Goal: Ask a question

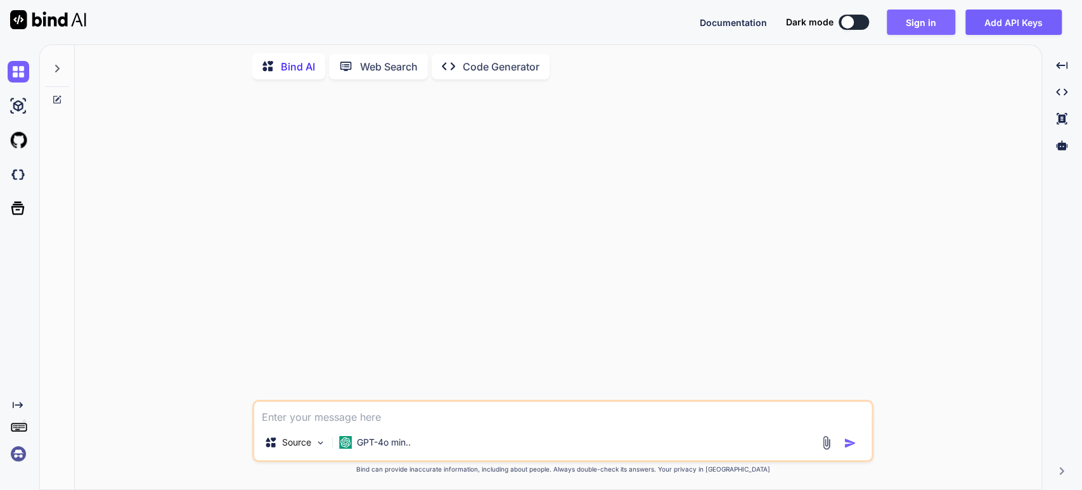
click at [908, 15] on button "Sign in" at bounding box center [921, 22] width 68 height 25
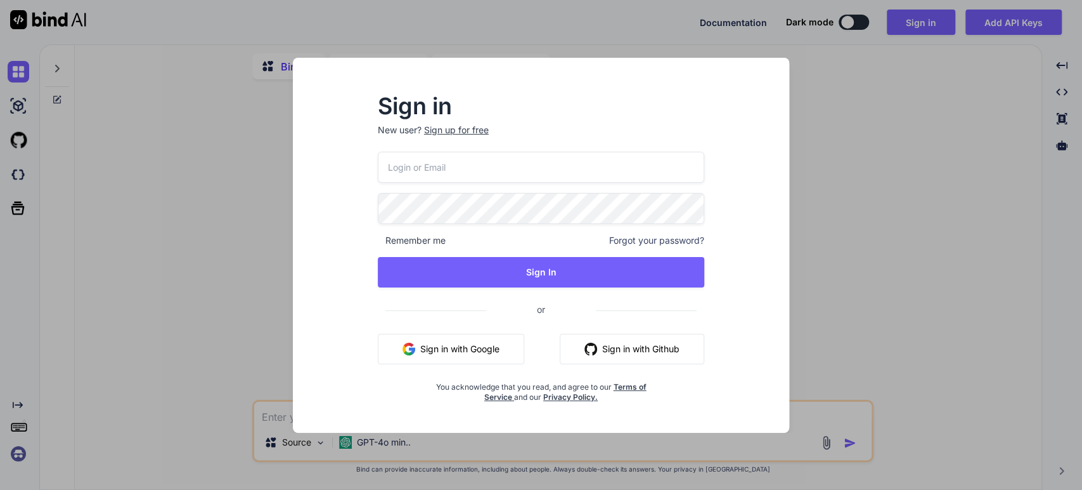
type textarea "x"
click at [454, 352] on button "Sign in with Google" at bounding box center [451, 349] width 146 height 30
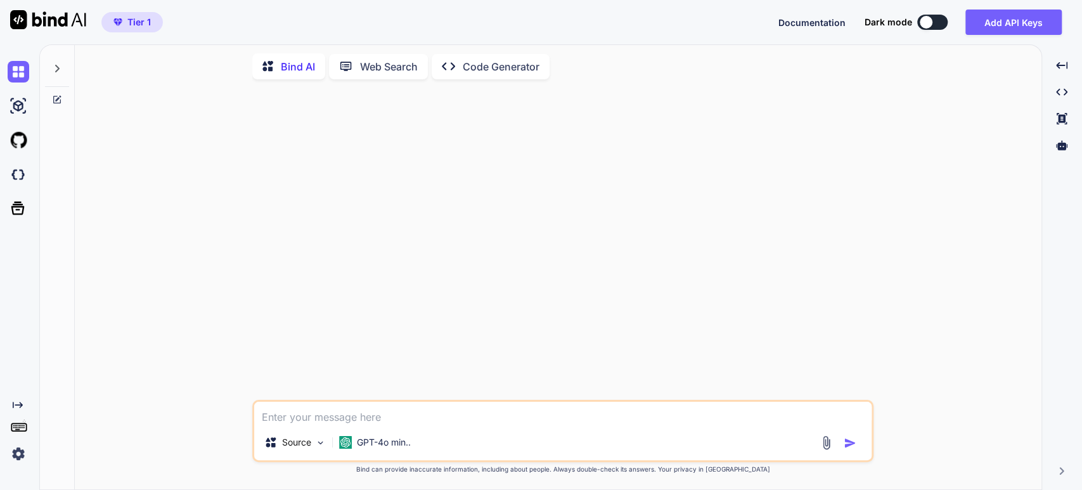
click at [55, 63] on icon at bounding box center [57, 68] width 10 height 10
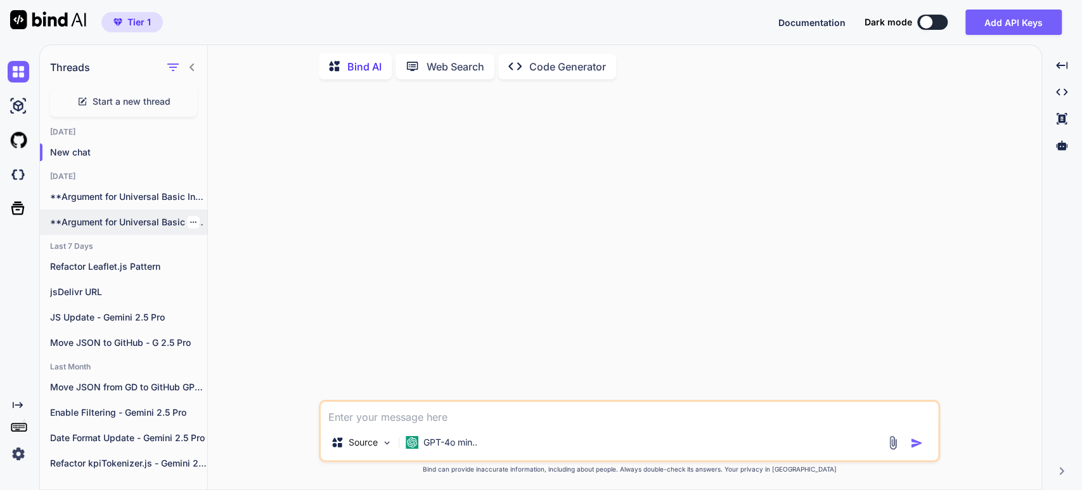
click at [128, 224] on p "**Argument for Universal Basic Income (UBI)** Universal..." at bounding box center [128, 222] width 157 height 13
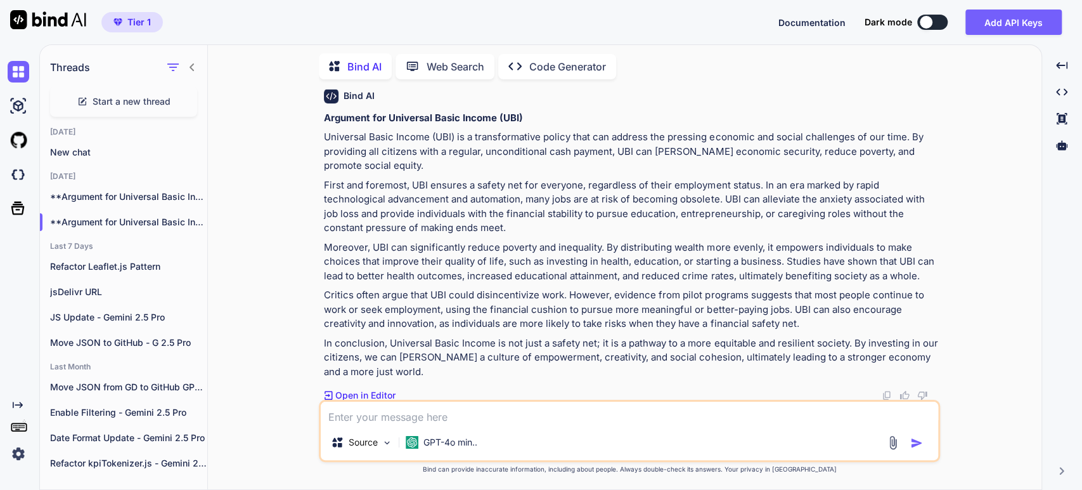
scroll to position [56, 0]
click at [193, 222] on div at bounding box center [193, 222] width 13 height 13
click at [190, 221] on icon "button" at bounding box center [194, 222] width 8 height 8
click at [228, 266] on span "Delete" at bounding box center [222, 269] width 27 height 13
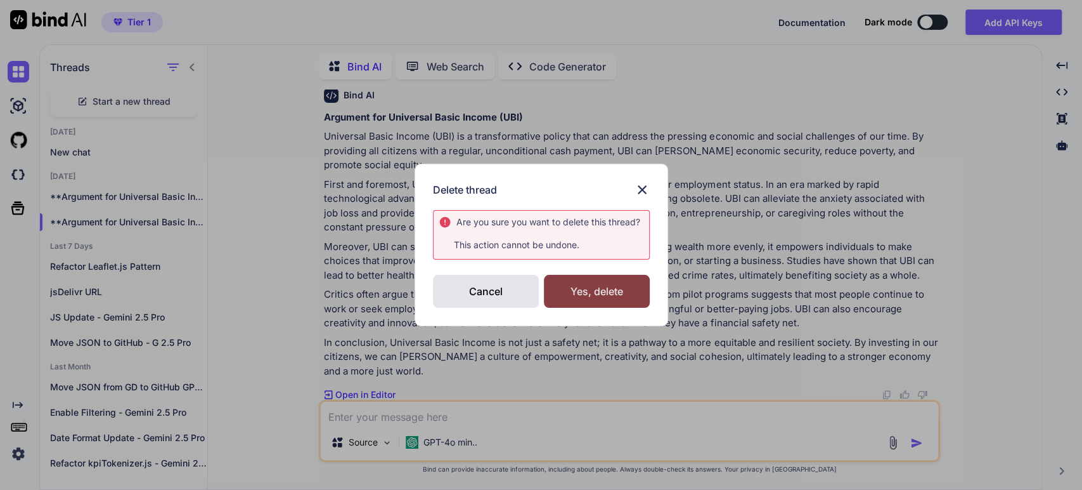
click at [570, 284] on div "Yes, delete" at bounding box center [597, 291] width 106 height 33
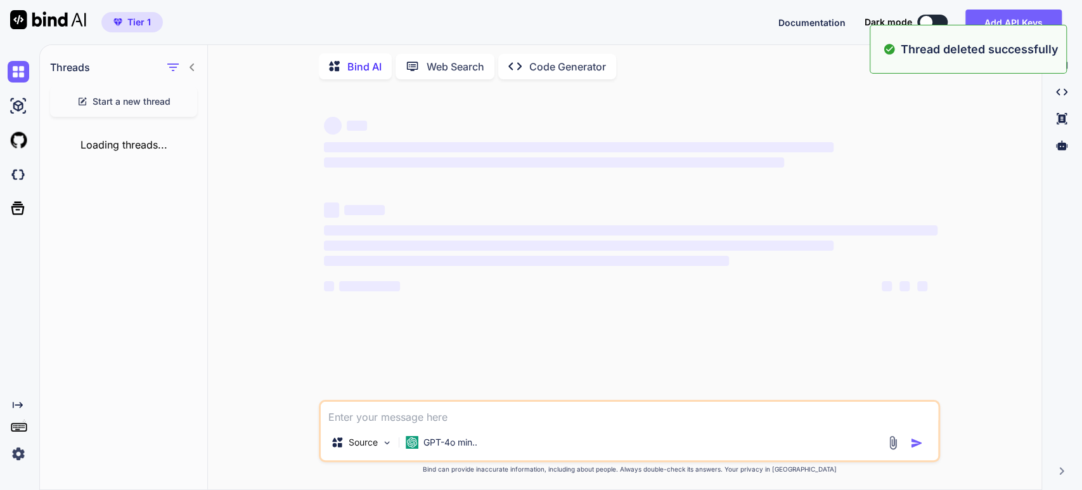
scroll to position [0, 0]
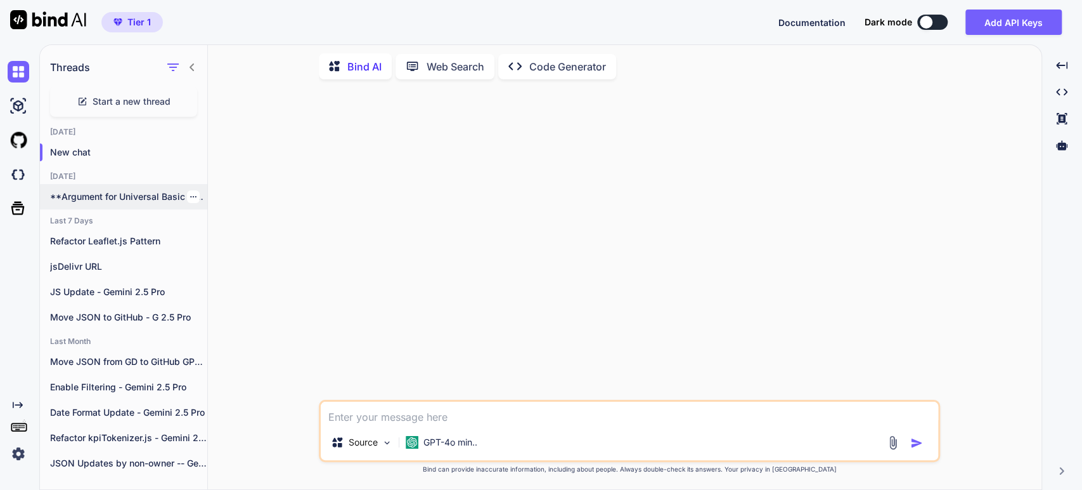
click at [187, 191] on div at bounding box center [193, 196] width 13 height 13
click at [190, 194] on icon "button" at bounding box center [194, 197] width 8 height 8
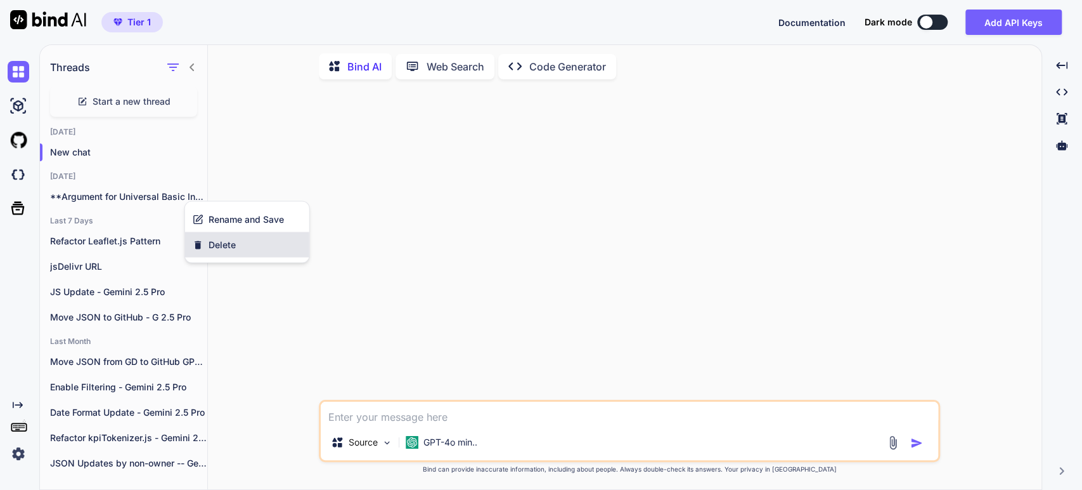
click at [212, 243] on span "Delete" at bounding box center [222, 244] width 27 height 13
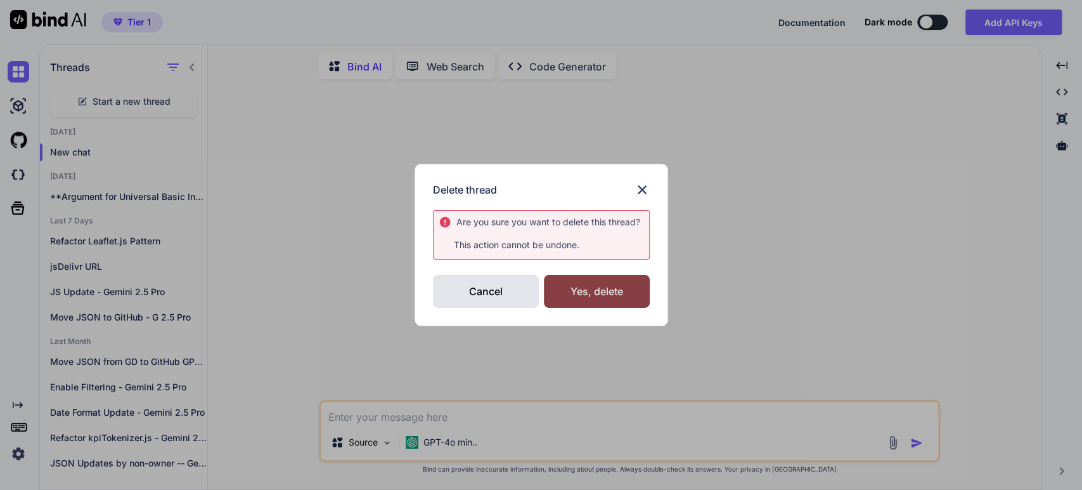
click at [580, 283] on div "Yes, delete" at bounding box center [597, 291] width 106 height 33
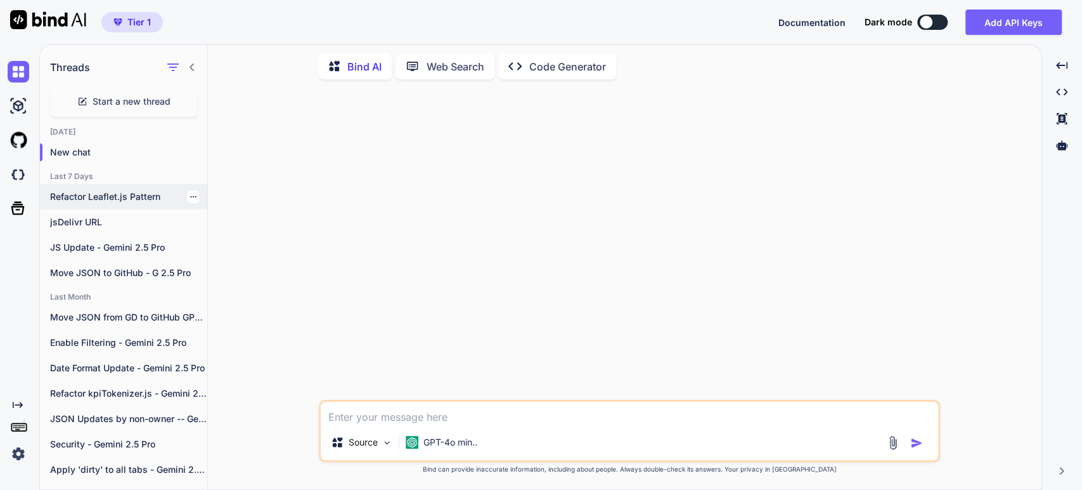
click at [67, 190] on p "Refactor Leaflet.js Pattern" at bounding box center [128, 196] width 157 height 13
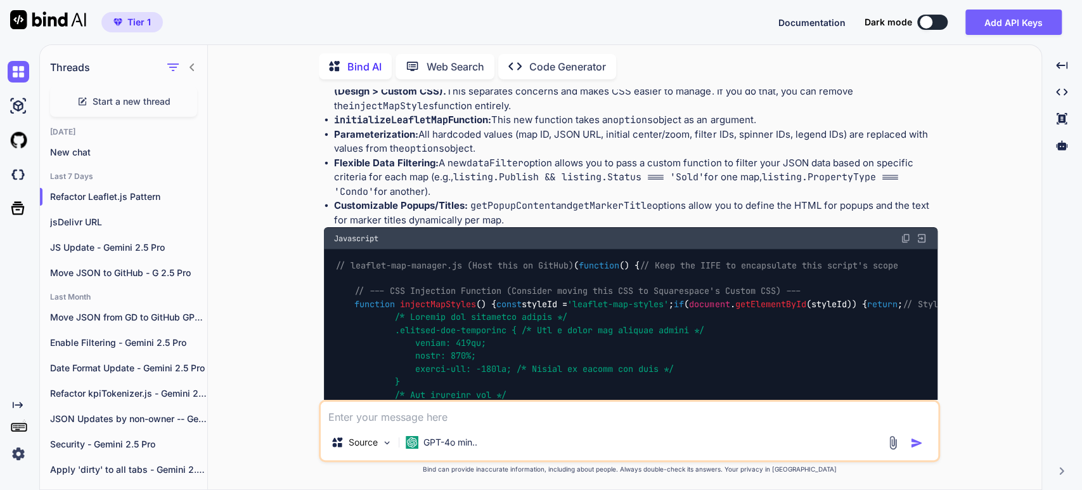
scroll to position [1526, 0]
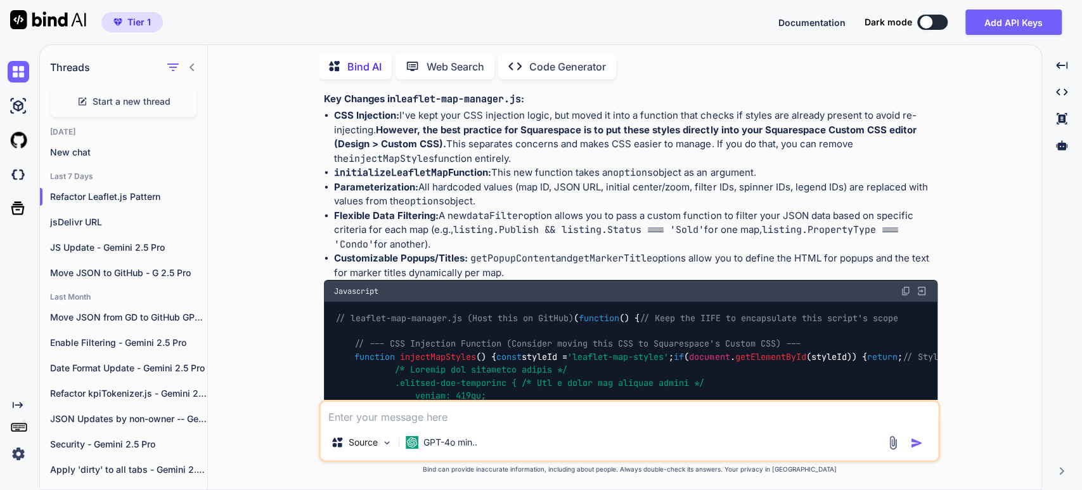
click at [417, 219] on li "Flexible Data Filtering: A new dataFilter option allows you to pass a custom fu…" at bounding box center [636, 230] width 604 height 43
click at [420, 252] on strong "Customizable Popups/Titles:" at bounding box center [401, 258] width 134 height 12
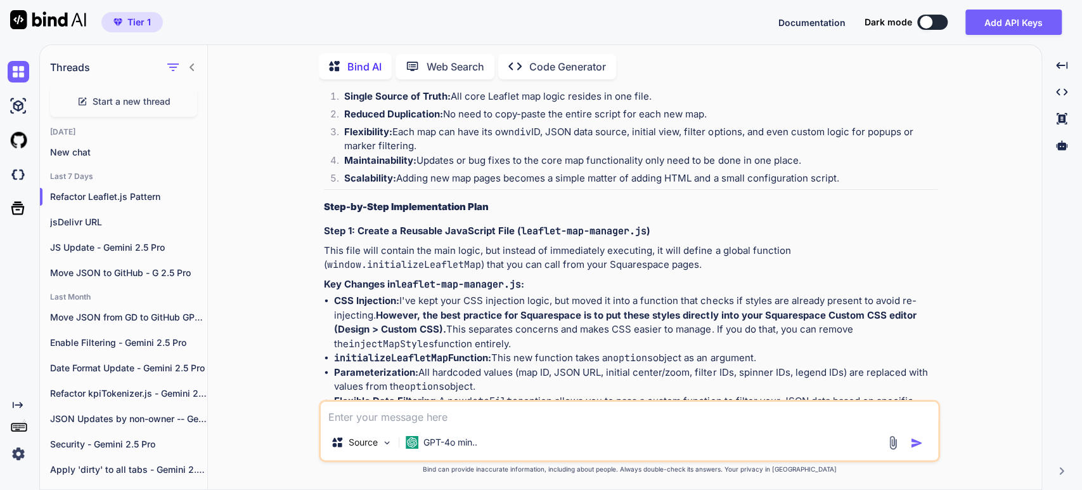
scroll to position [1314, 0]
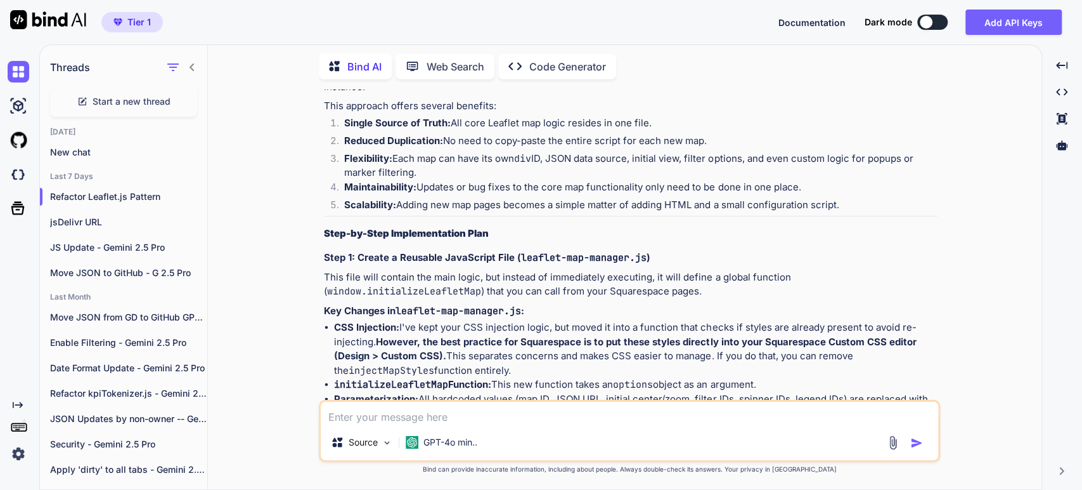
click at [438, 304] on code "leaflet-map-manager.js" at bounding box center [459, 310] width 126 height 13
click at [403, 320] on li "CSS Injection: I've kept your CSS injection logic, but moved it into a function…" at bounding box center [636, 348] width 604 height 57
click at [512, 320] on li "CSS Injection: I've kept your CSS injection logic, but moved it into a function…" at bounding box center [636, 348] width 604 height 57
click at [604, 335] on strong "However, the best practice for Squarespace is to put these styles directly into…" at bounding box center [625, 348] width 582 height 27
click at [632, 320] on li "CSS Injection: I've kept your CSS injection logic, but moved it into a function…" at bounding box center [636, 348] width 604 height 57
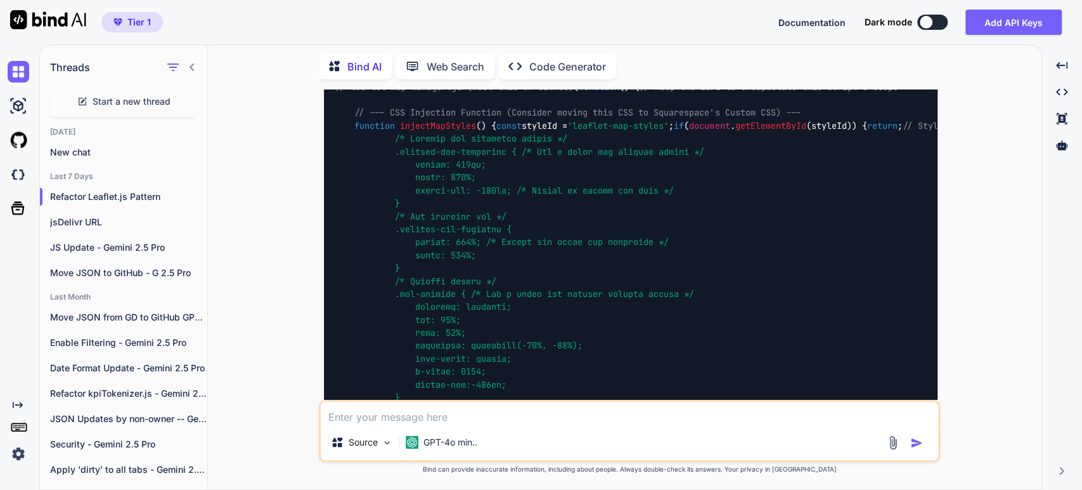
scroll to position [1948, 0]
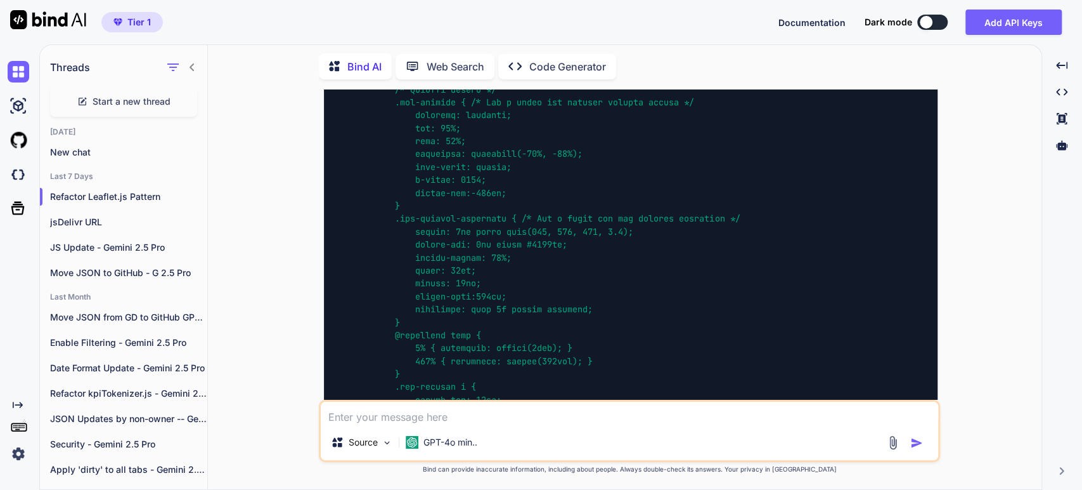
click at [959, 172] on div "You Bind AI This is an excellent question, [PERSON_NAME]! As an experienced ful…" at bounding box center [630, 288] width 824 height 399
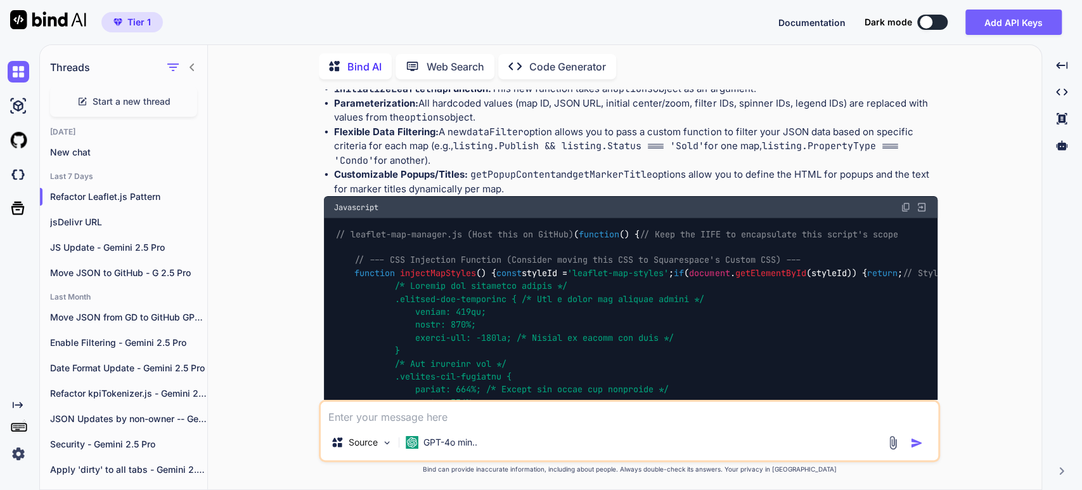
scroll to position [1596, 0]
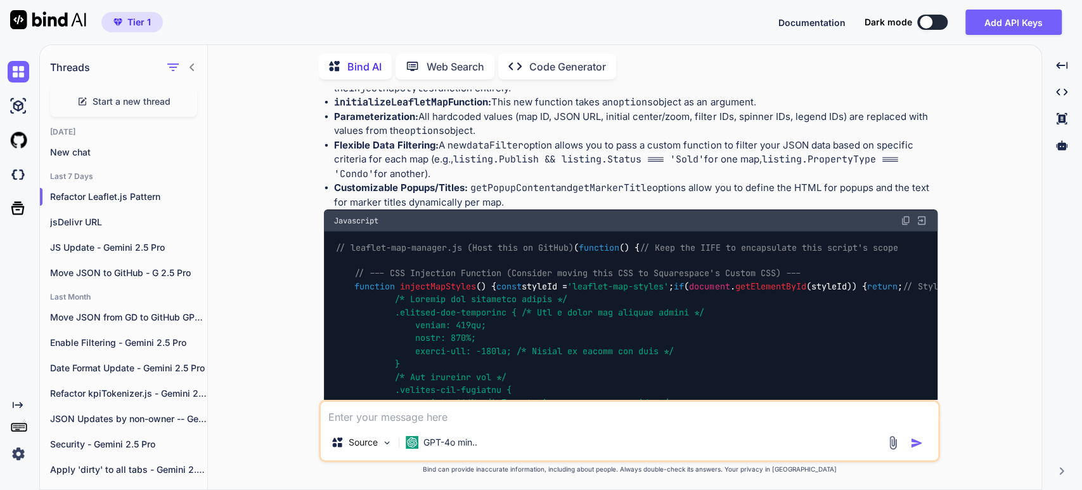
click at [366, 139] on strong "Flexible Data Filtering:" at bounding box center [386, 145] width 105 height 12
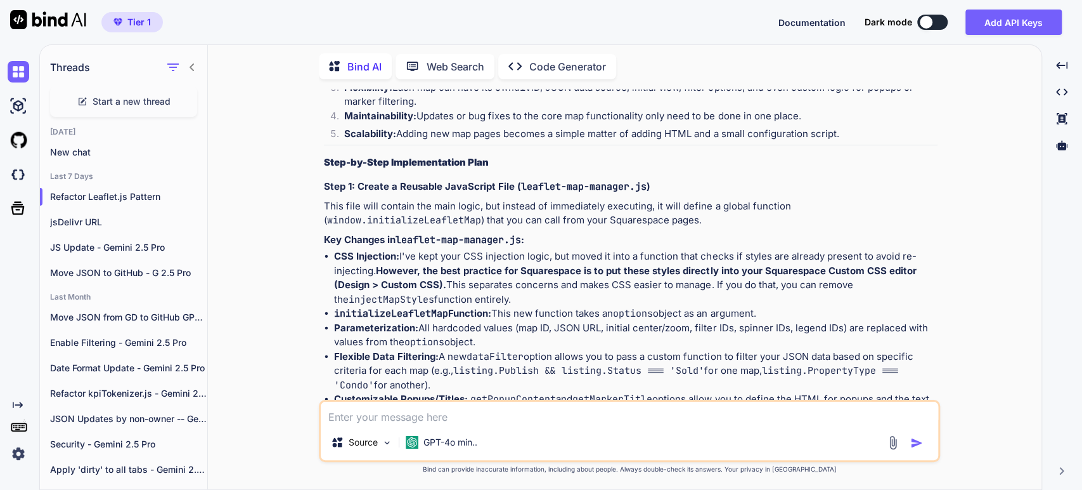
scroll to position [1455, 0]
